Goal: Information Seeking & Learning: Check status

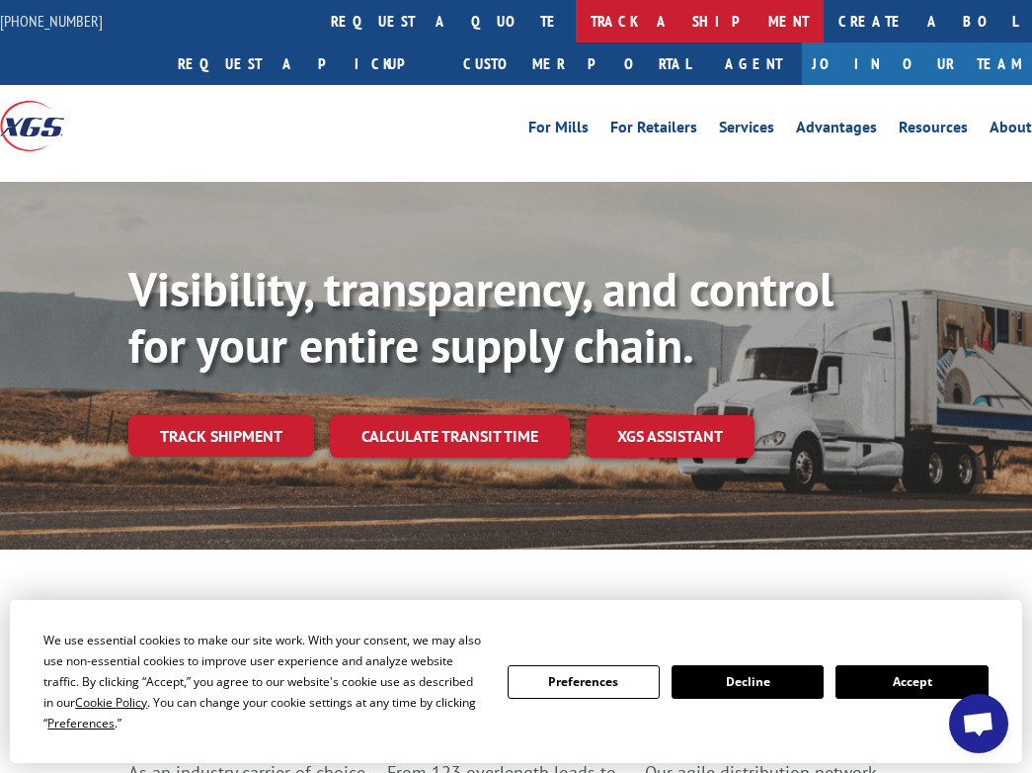
click at [576, 26] on link "track a shipment" at bounding box center [700, 21] width 248 height 42
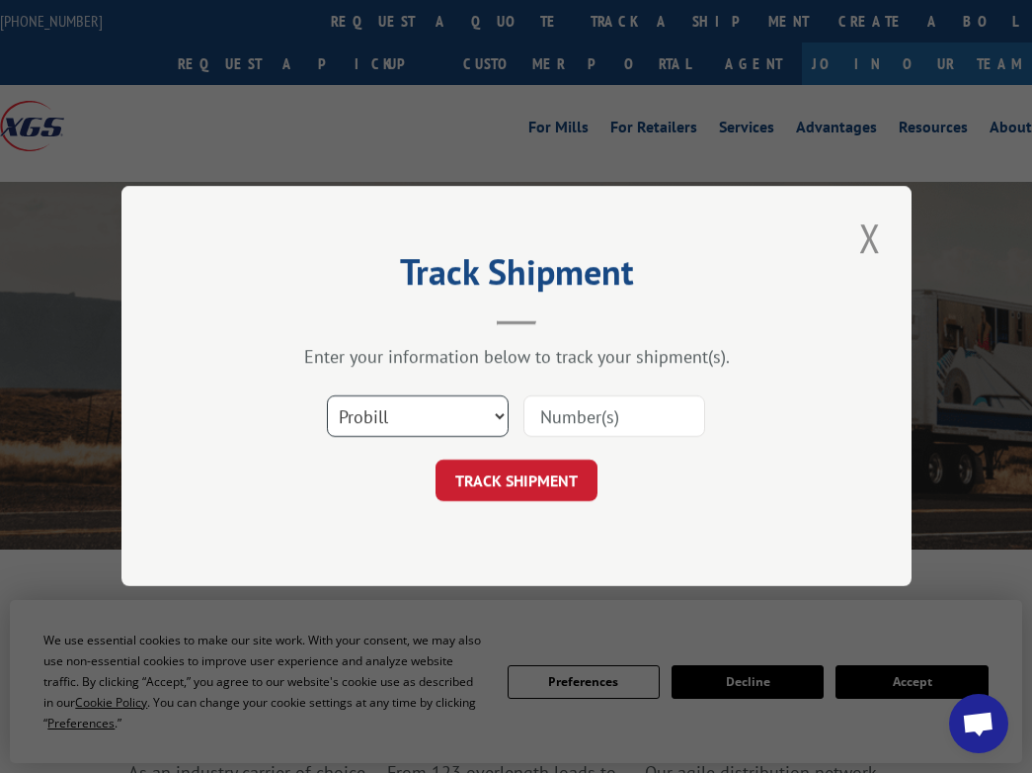
select select "bol"
click at [566, 413] on input at bounding box center [615, 416] width 182 height 41
type input "14543506"
click at [489, 481] on button "TRACK SHIPMENT" at bounding box center [517, 480] width 162 height 41
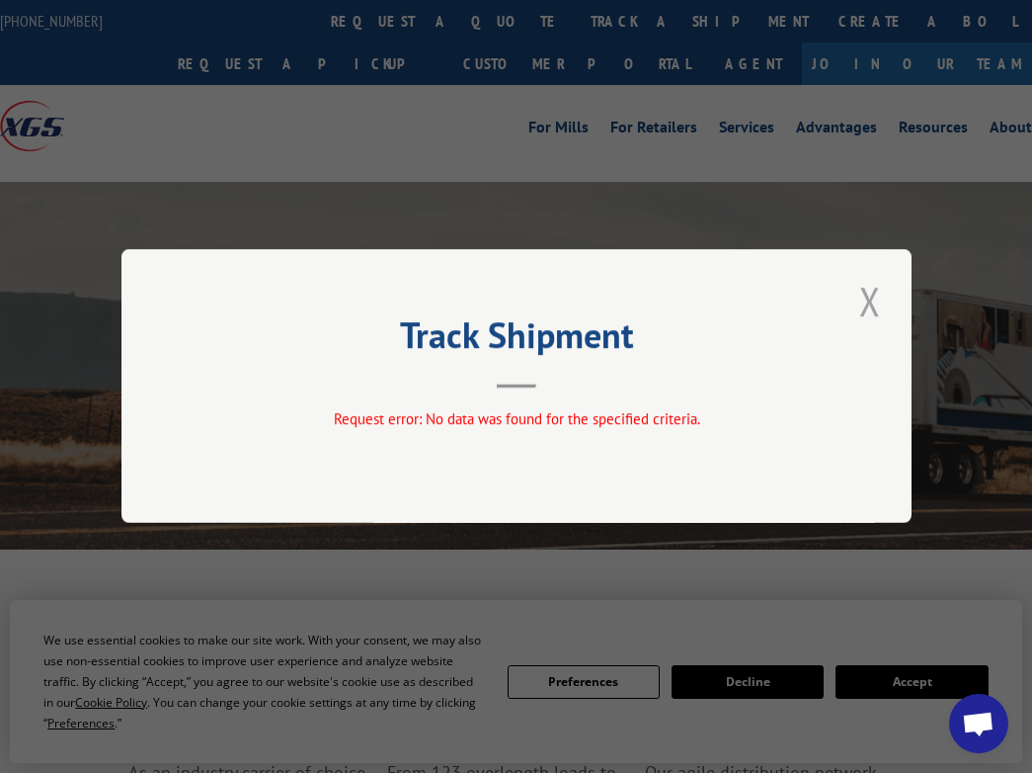
click at [866, 300] on button "Close modal" at bounding box center [871, 301] width 34 height 54
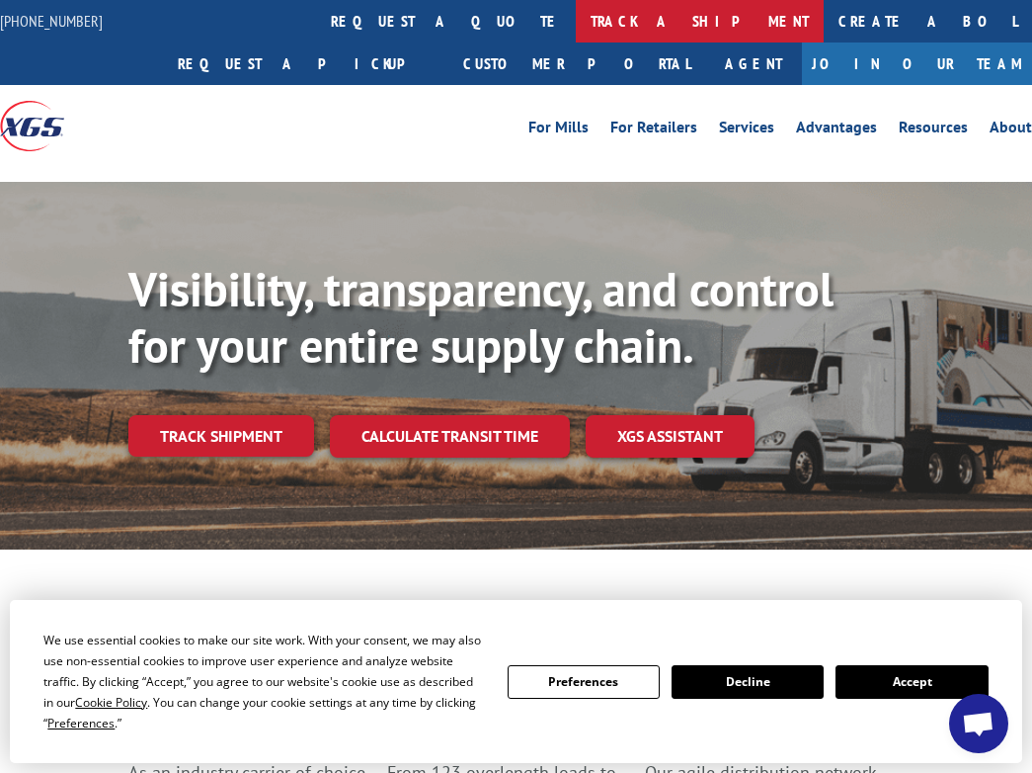
click at [576, 18] on link "track a shipment" at bounding box center [700, 21] width 248 height 42
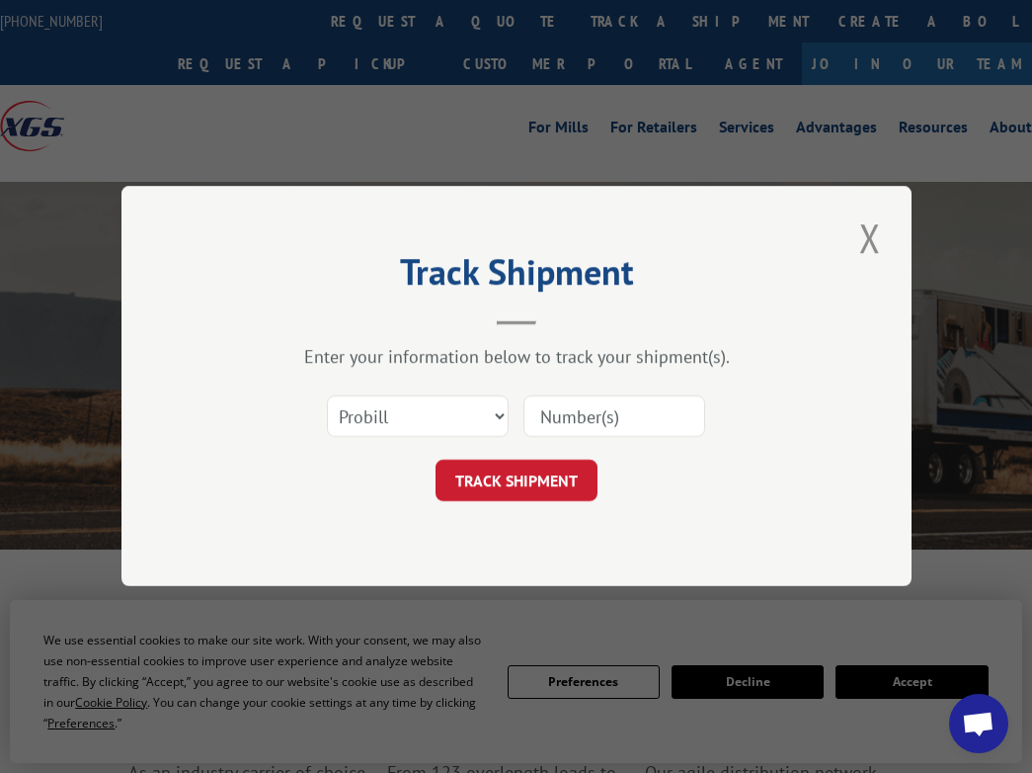
click at [590, 418] on input at bounding box center [615, 416] width 182 height 41
type input "14543506"
click at [491, 482] on button "TRACK SHIPMENT" at bounding box center [517, 480] width 162 height 41
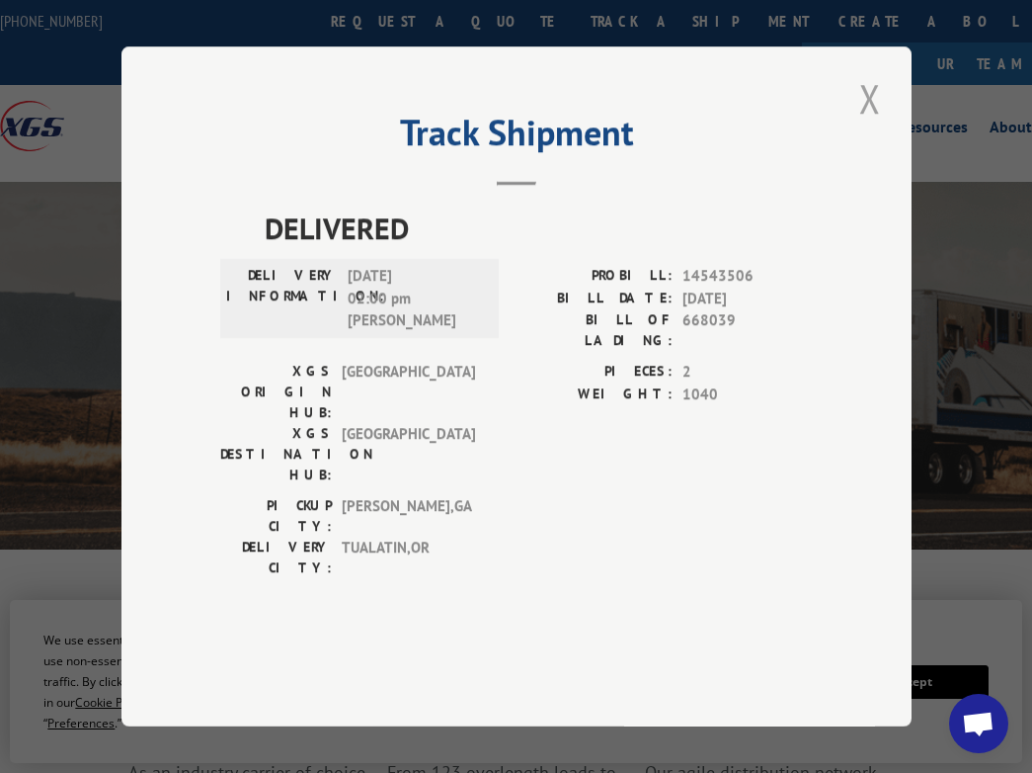
click at [869, 125] on button "Close modal" at bounding box center [871, 98] width 34 height 54
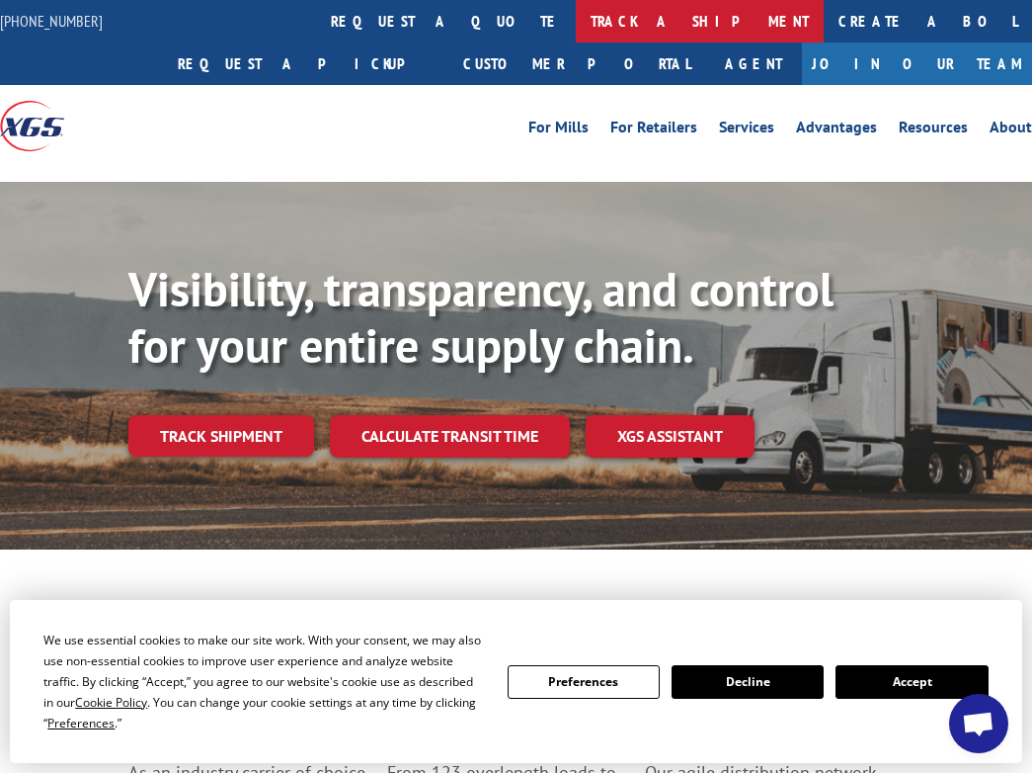
click at [576, 20] on link "track a shipment" at bounding box center [700, 21] width 248 height 42
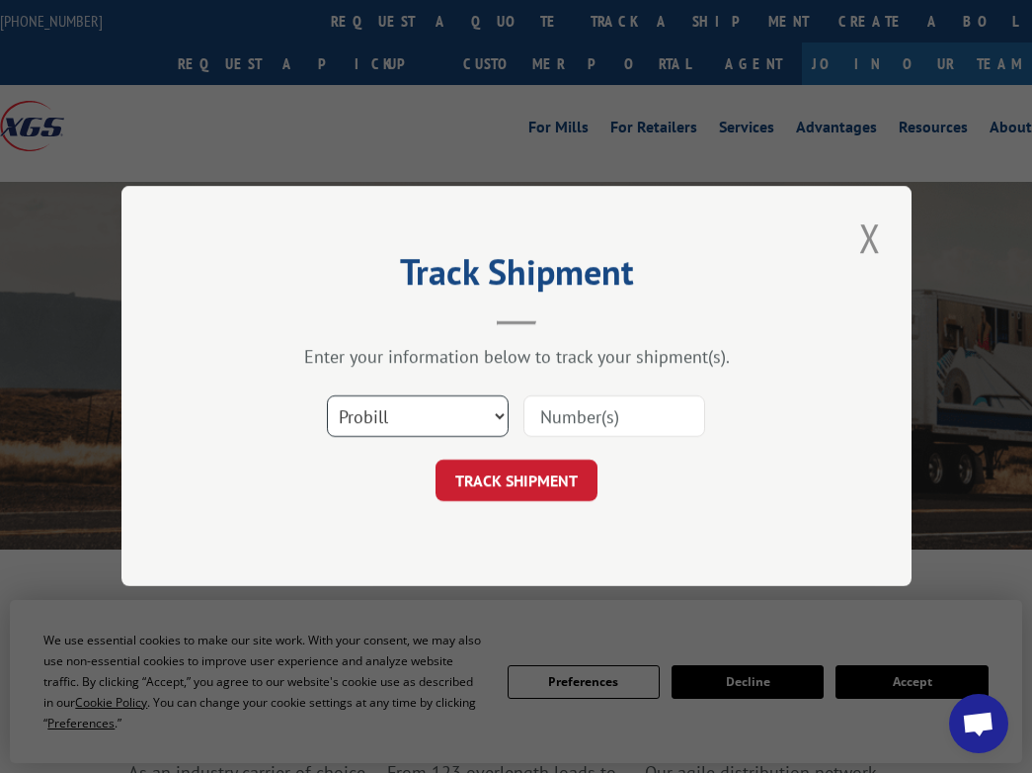
select select "bol"
click at [561, 412] on input at bounding box center [615, 416] width 182 height 41
paste input "365195"
type input "365195"
click at [513, 490] on button "TRACK SHIPMENT" at bounding box center [517, 480] width 162 height 41
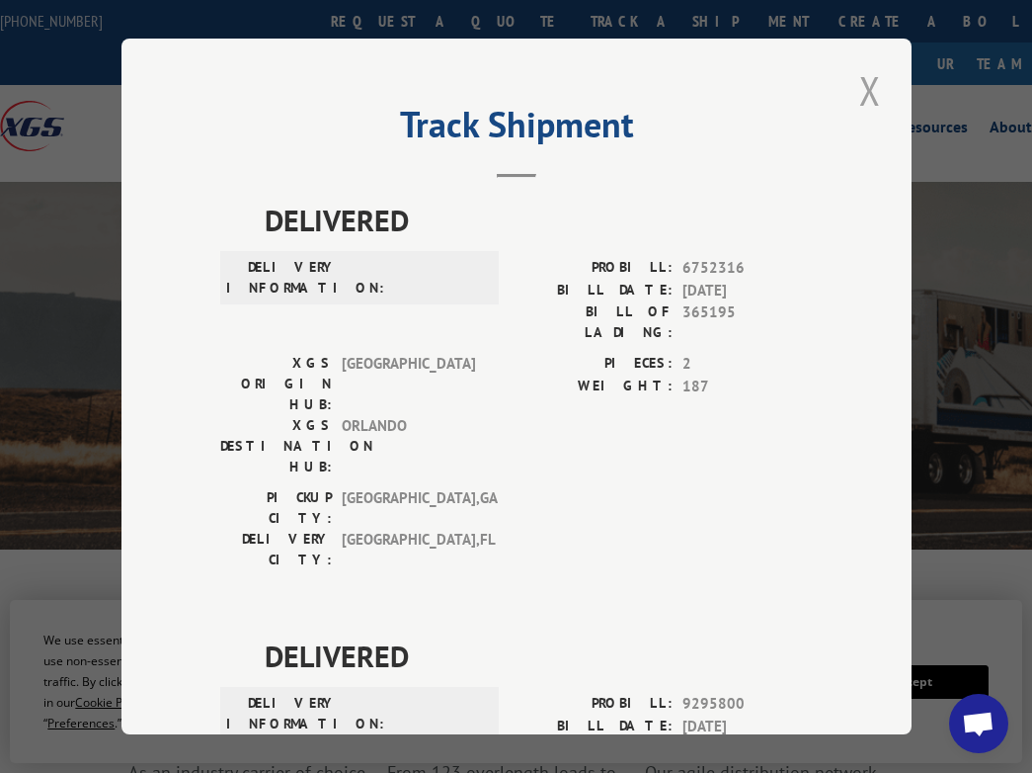
click at [868, 88] on button "Close modal" at bounding box center [871, 90] width 34 height 54
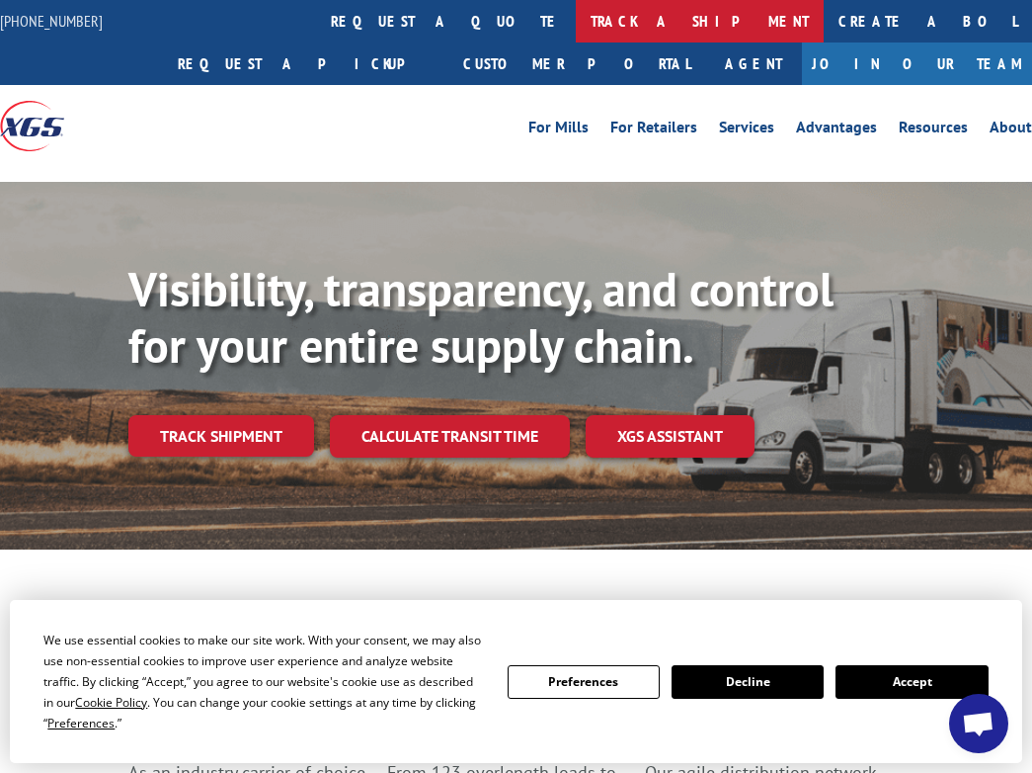
click at [576, 21] on link "track a shipment" at bounding box center [700, 21] width 248 height 42
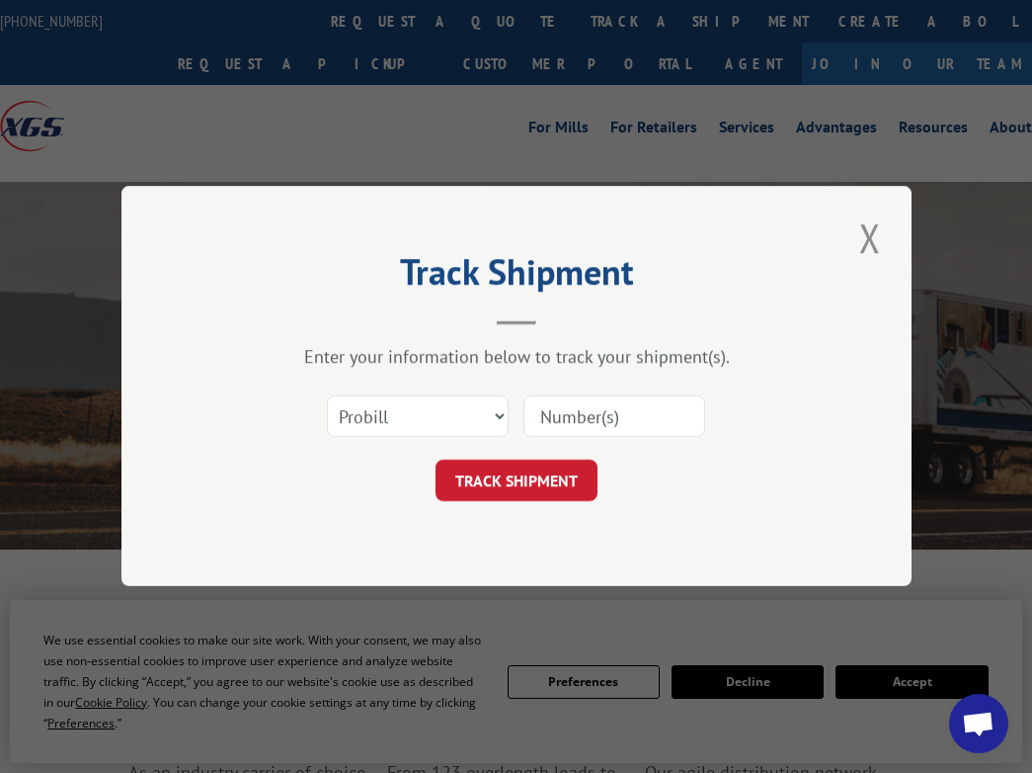
click at [578, 415] on input at bounding box center [615, 416] width 182 height 41
type input "14543506"
click at [506, 487] on button "TRACK SHIPMENT" at bounding box center [517, 480] width 162 height 41
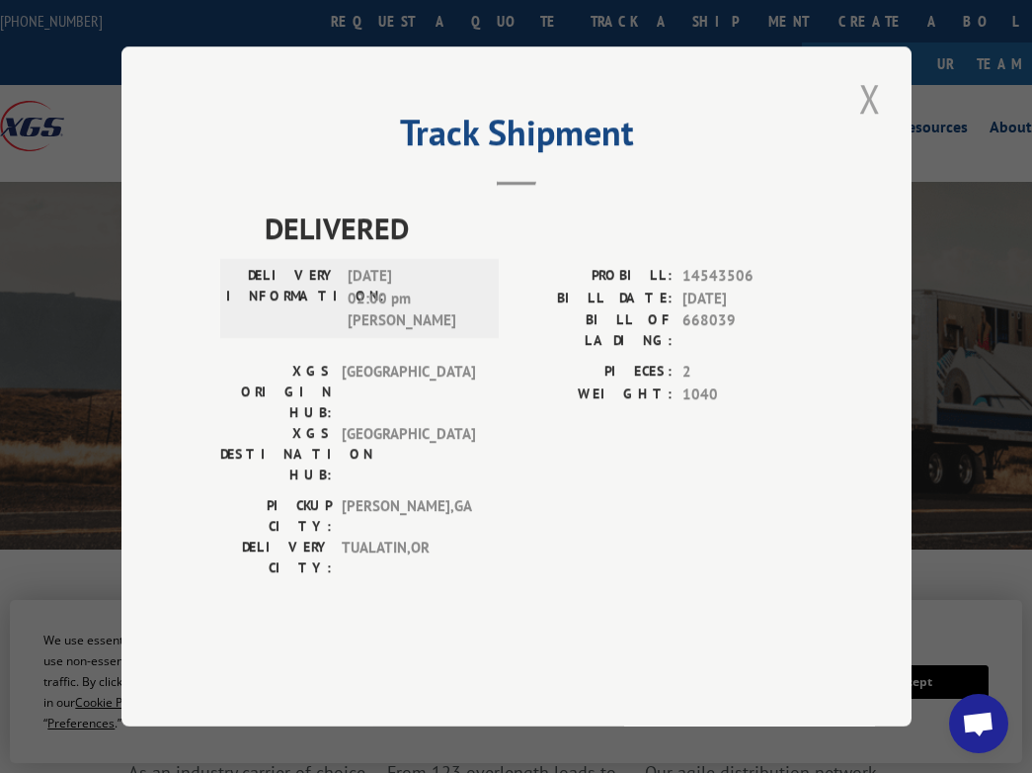
click at [871, 125] on button "Close modal" at bounding box center [871, 98] width 34 height 54
